Goal: Task Accomplishment & Management: Use online tool/utility

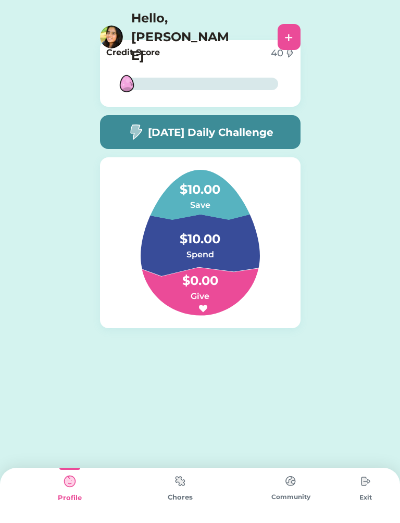
click at [190, 490] on img at bounding box center [180, 481] width 21 height 20
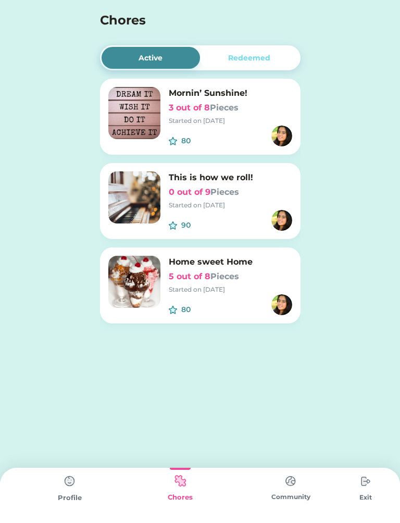
click at [139, 103] on img at bounding box center [134, 113] width 52 height 52
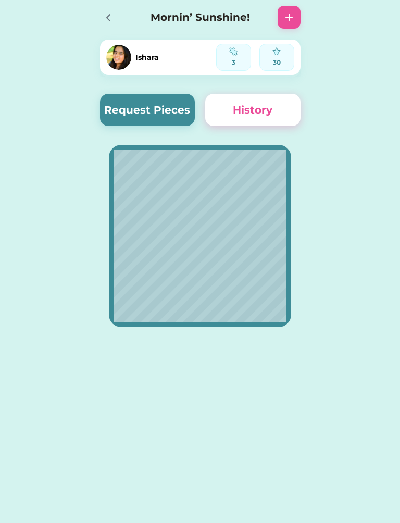
click at [165, 113] on button "Request Pieces" at bounding box center [147, 110] width 95 height 32
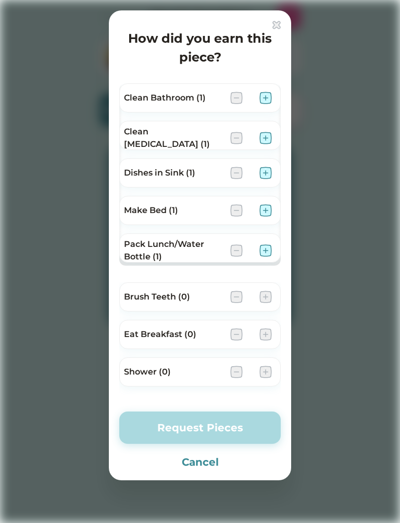
click at [271, 168] on img at bounding box center [265, 173] width 12 height 12
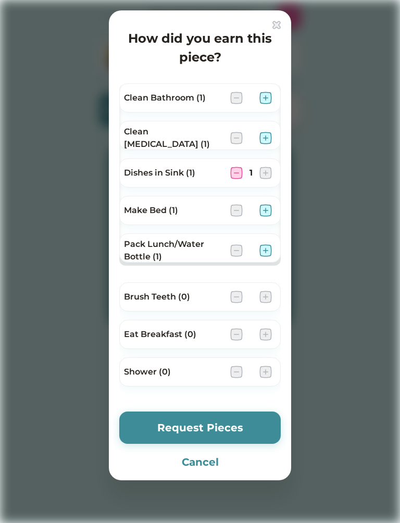
click at [271, 213] on img at bounding box center [265, 210] width 12 height 12
click at [271, 95] on img at bounding box center [265, 98] width 12 height 12
click at [228, 424] on button "Request Pieces" at bounding box center [199, 427] width 161 height 32
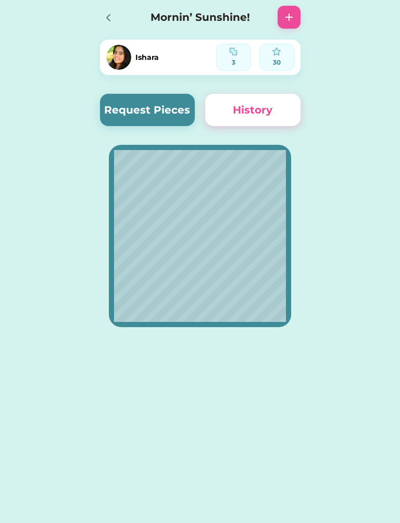
click at [117, 14] on div at bounding box center [111, 17] width 23 height 23
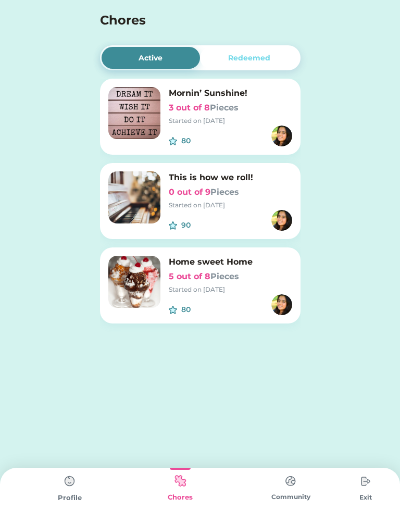
click at [126, 299] on img at bounding box center [134, 282] width 52 height 52
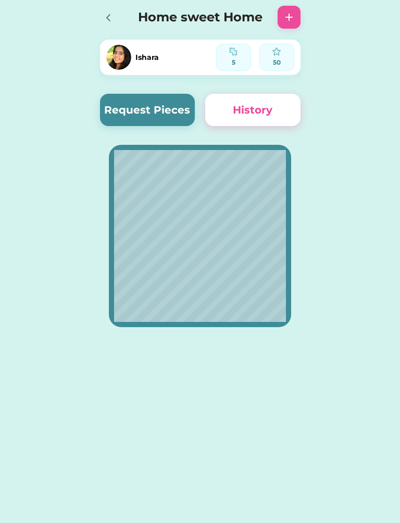
click at [157, 120] on button "Request Pieces" at bounding box center [147, 110] width 95 height 32
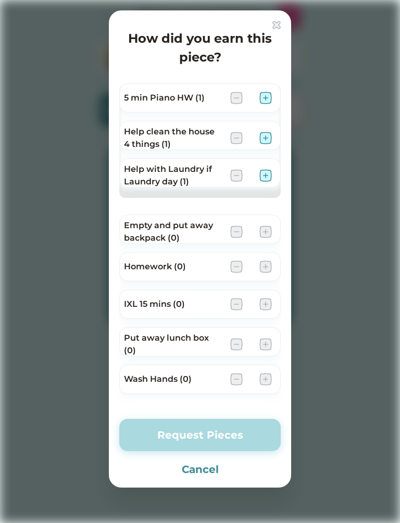
click at [271, 93] on img at bounding box center [265, 98] width 12 height 12
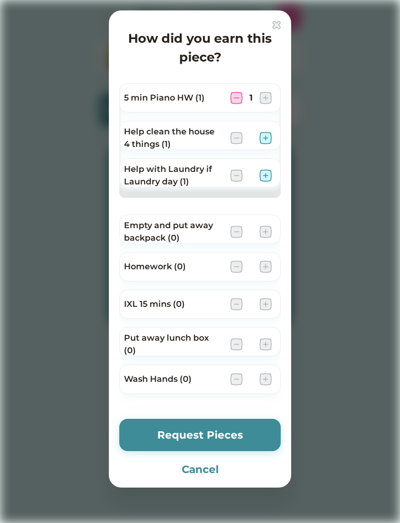
click at [237, 443] on button "Request Pieces" at bounding box center [199, 435] width 161 height 32
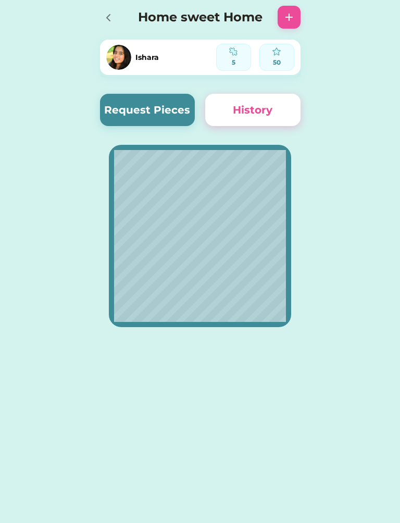
click at [175, 113] on button "Request Pieces" at bounding box center [147, 110] width 95 height 32
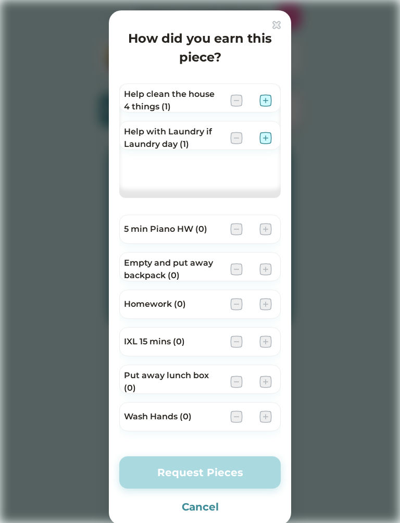
click at [280, 26] on img at bounding box center [276, 25] width 8 height 8
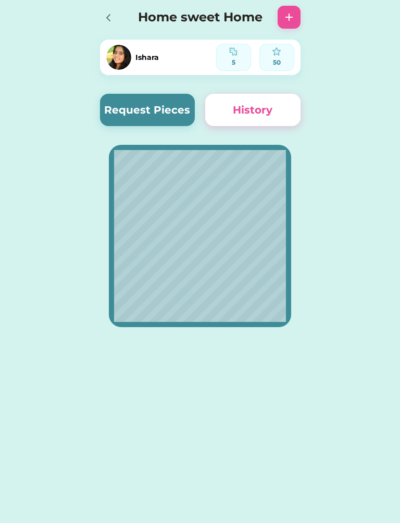
click at [111, 22] on icon at bounding box center [108, 17] width 12 height 12
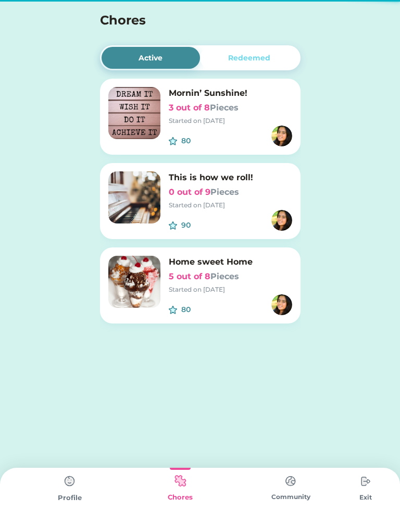
click at [146, 213] on img at bounding box center [134, 197] width 52 height 52
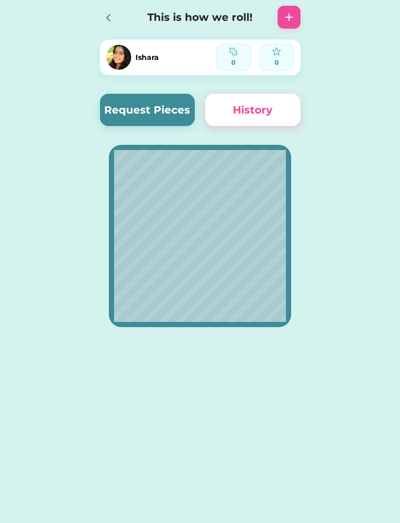
click at [150, 100] on button "Request Pieces" at bounding box center [147, 110] width 95 height 32
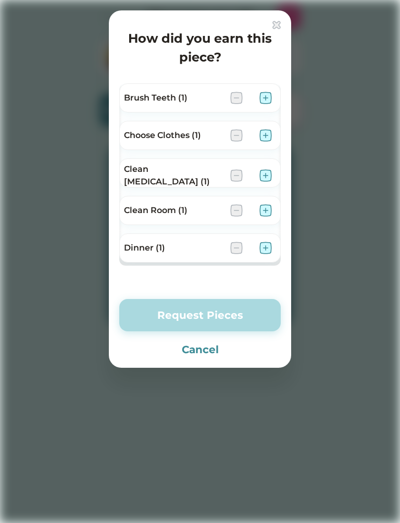
click at [266, 100] on img at bounding box center [265, 98] width 12 height 12
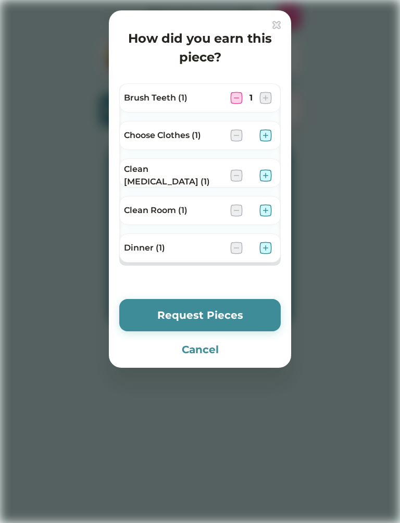
click at [269, 140] on img at bounding box center [265, 135] width 12 height 12
click at [271, 173] on img at bounding box center [265, 175] width 12 height 12
click at [242, 172] on img at bounding box center [236, 175] width 12 height 12
click at [271, 210] on img at bounding box center [265, 210] width 12 height 12
click at [241, 206] on img at bounding box center [236, 210] width 12 height 12
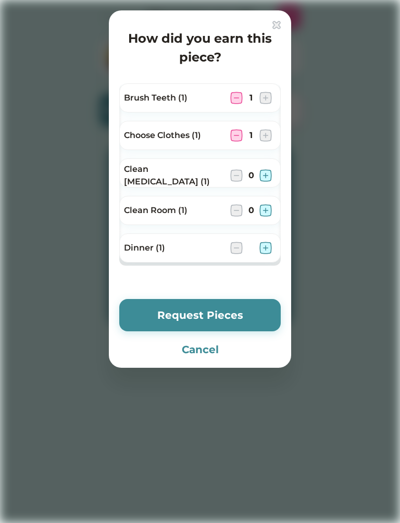
click at [268, 253] on img at bounding box center [265, 248] width 12 height 12
click at [243, 316] on button "Request Pieces" at bounding box center [199, 315] width 161 height 32
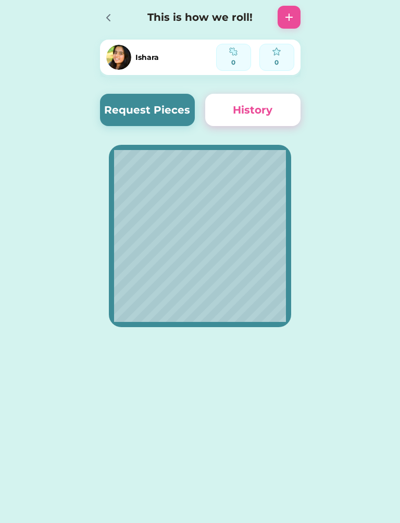
click at [106, 26] on div at bounding box center [111, 17] width 23 height 23
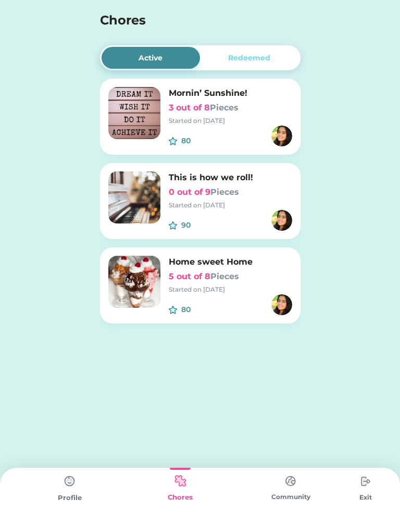
click at [213, 520] on div "Chores" at bounding box center [180, 495] width 110 height 55
